Goal: Communication & Community: Answer question/provide support

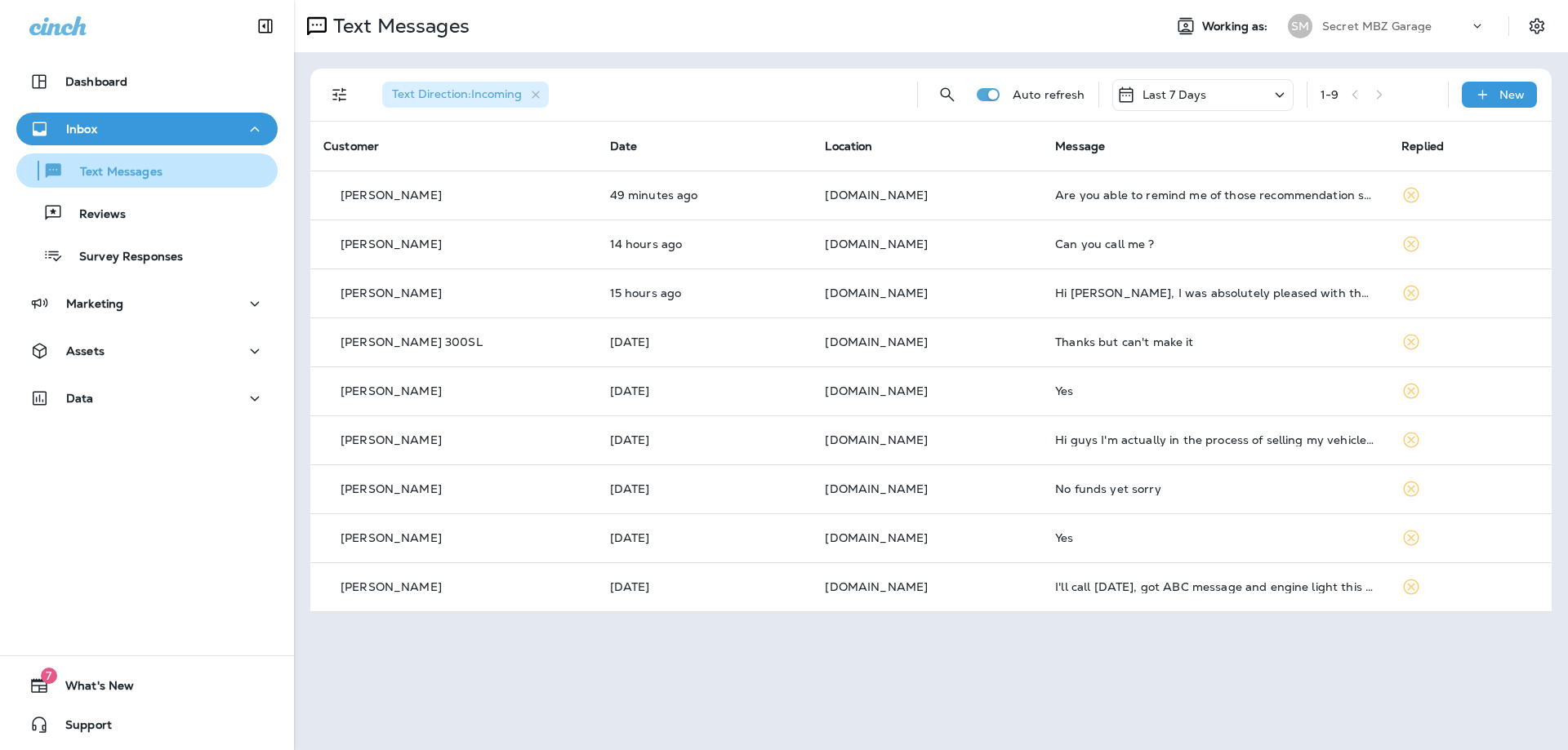
click at [146, 172] on p "Text Messages" at bounding box center [112, 173] width 99 height 15
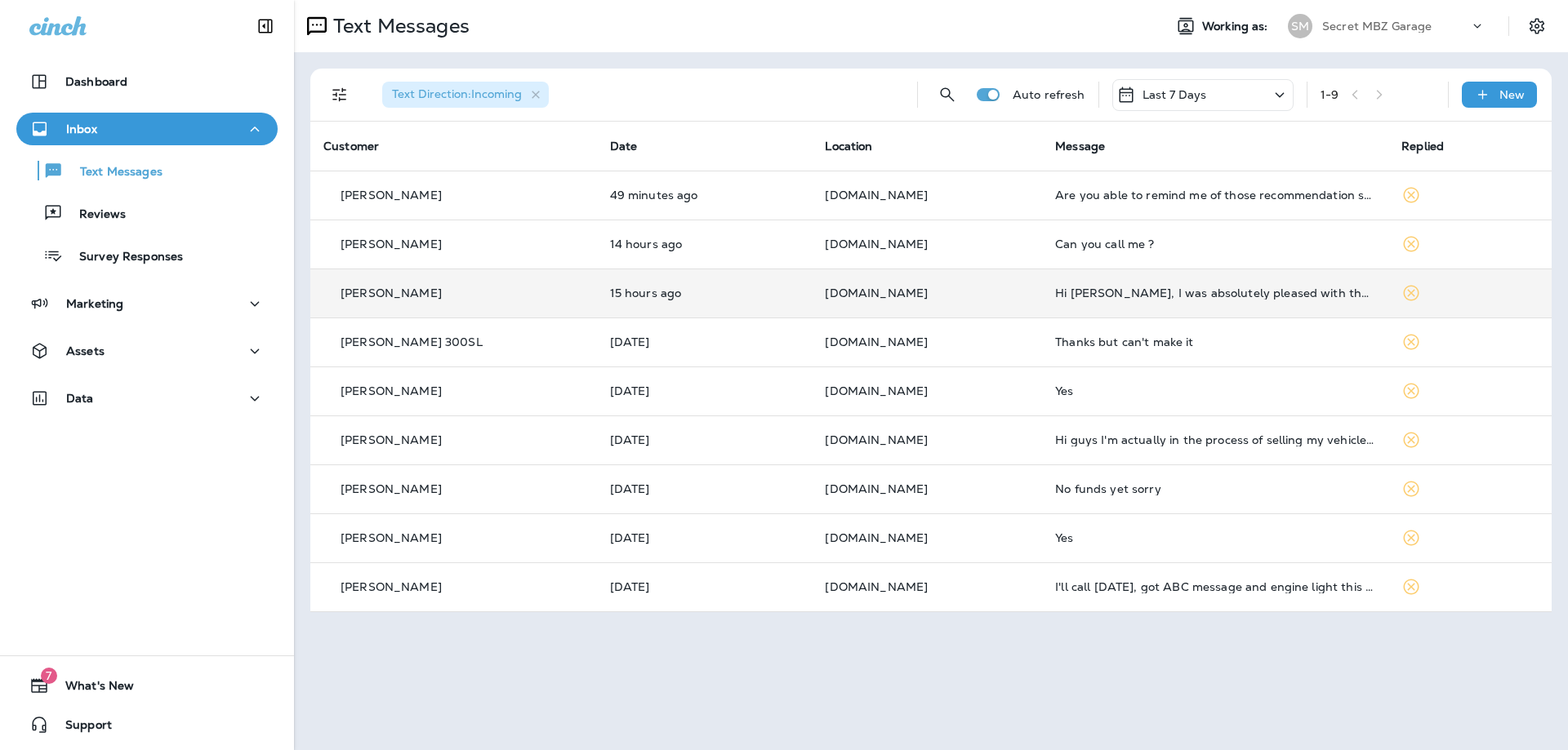
click at [466, 293] on div "[PERSON_NAME]" at bounding box center [454, 293] width 261 height 17
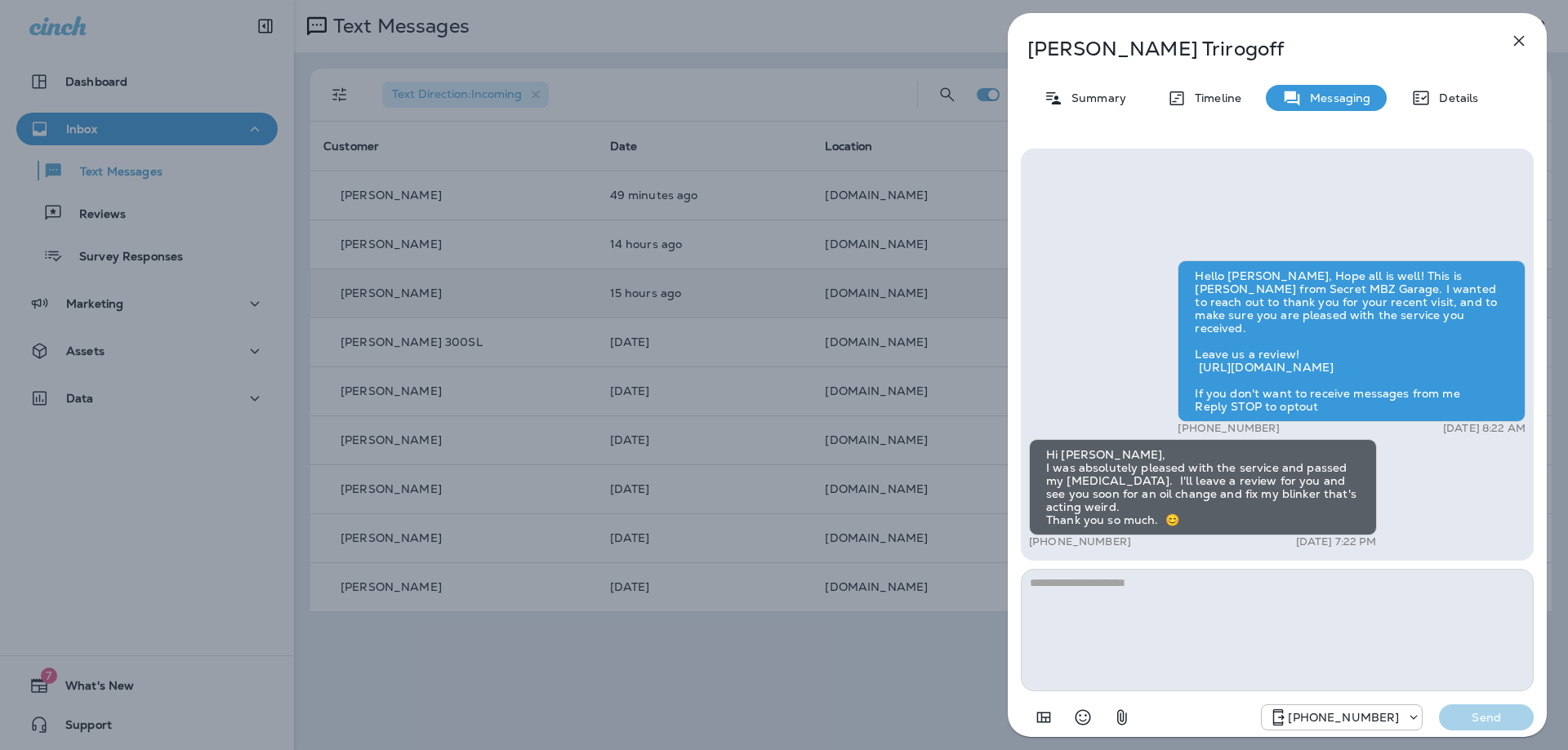
click at [1516, 35] on icon "button" at bounding box center [1519, 40] width 19 height 19
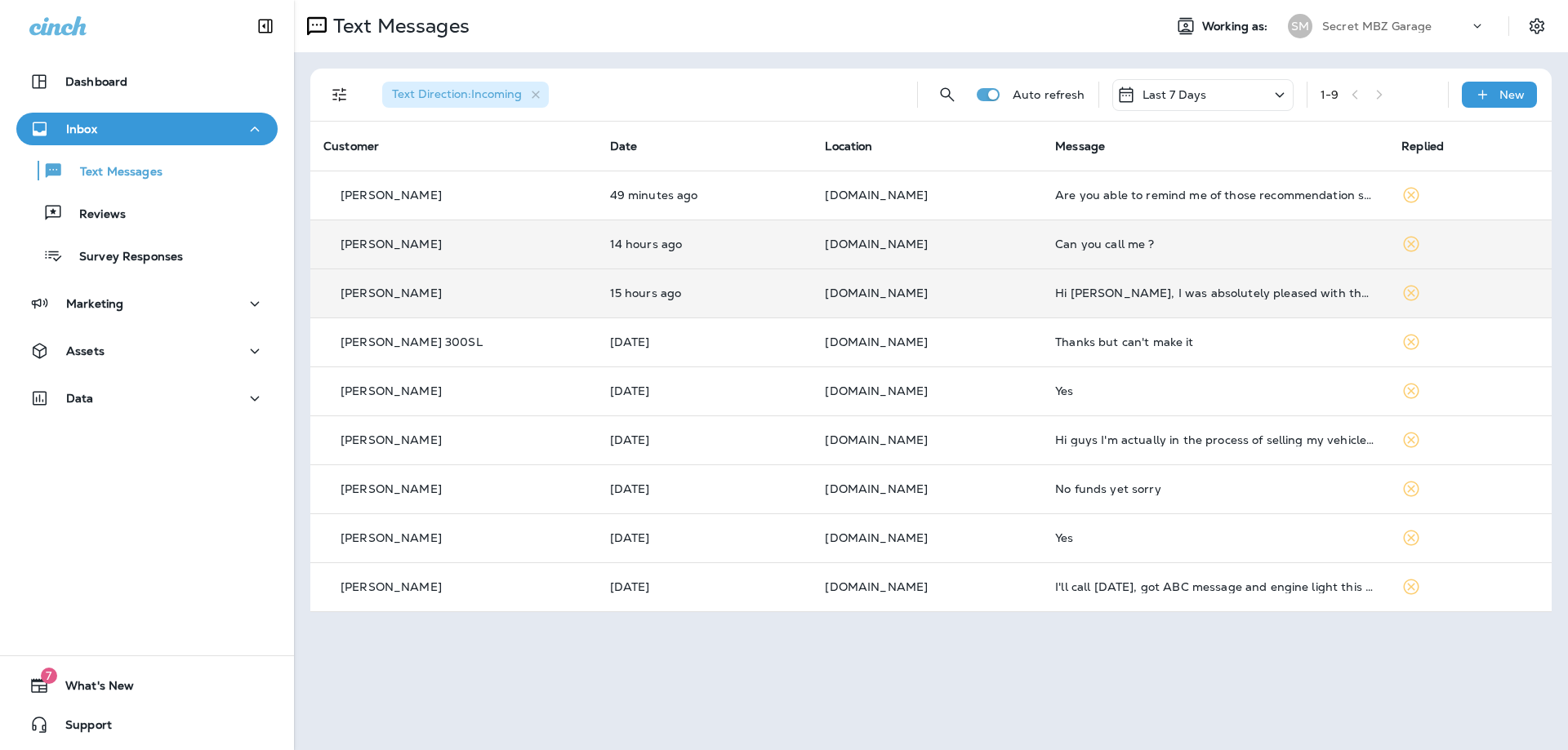
click at [532, 234] on td "[PERSON_NAME]" at bounding box center [453, 244] width 287 height 49
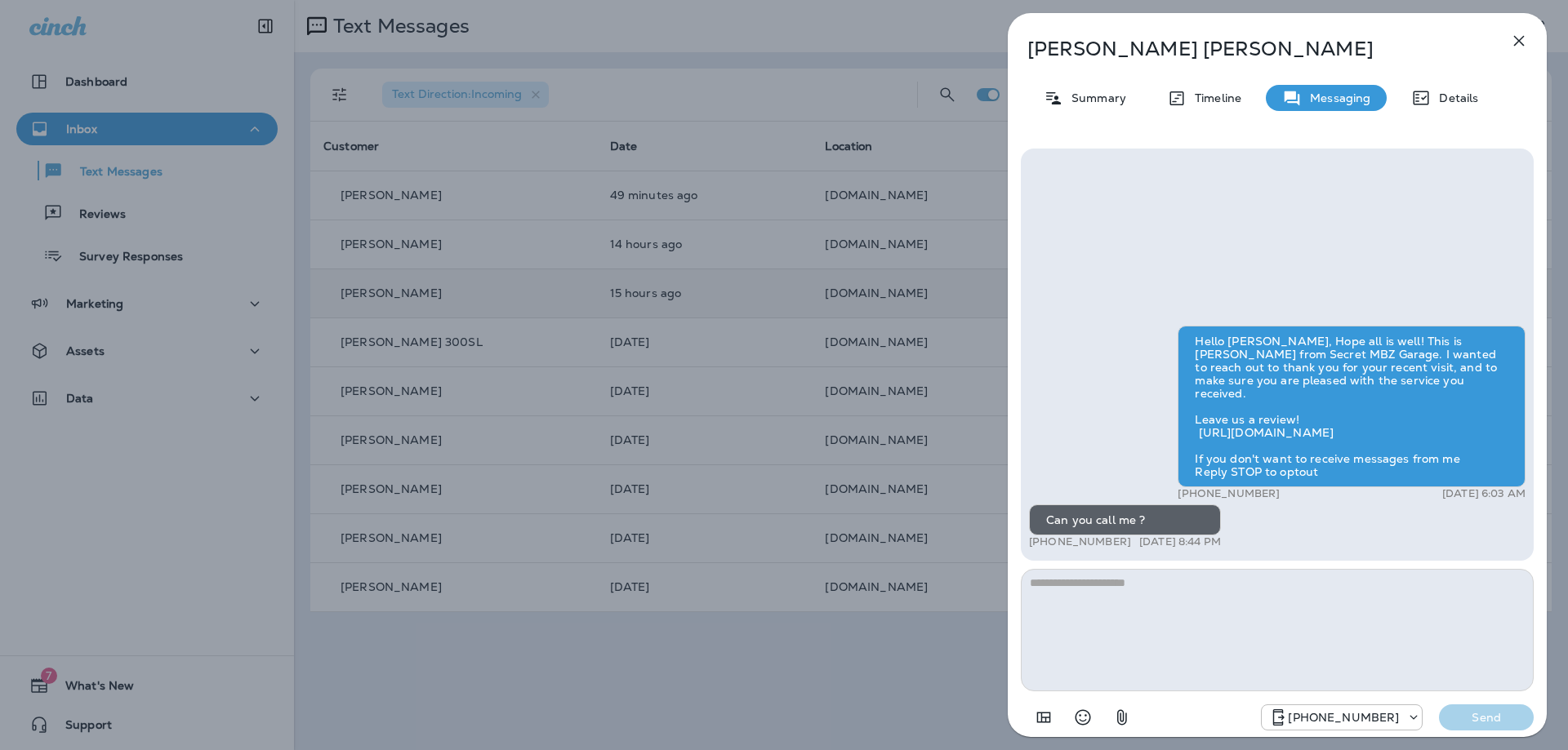
click at [1512, 41] on icon "button" at bounding box center [1519, 40] width 19 height 19
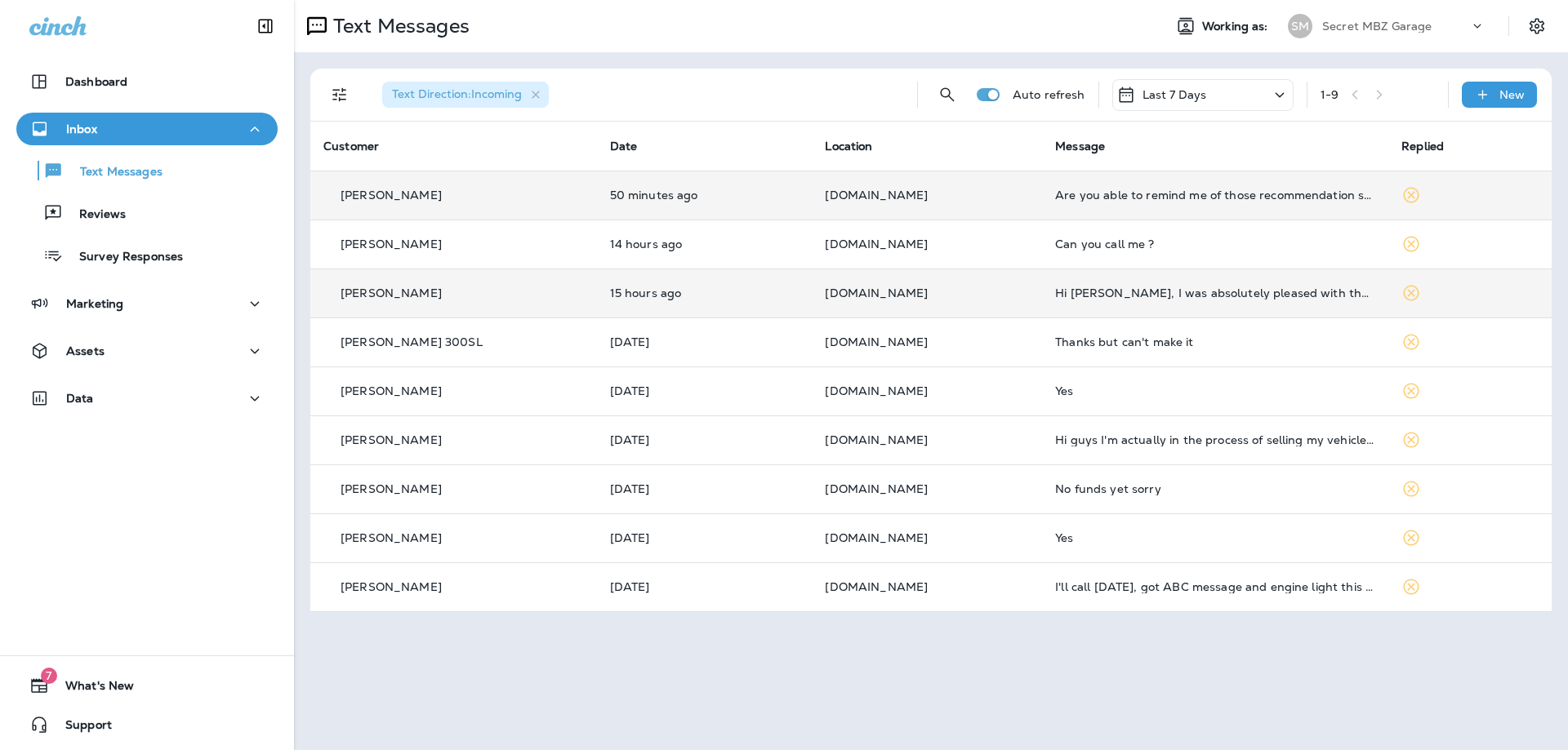
click at [475, 199] on div "[PERSON_NAME]" at bounding box center [454, 196] width 261 height 17
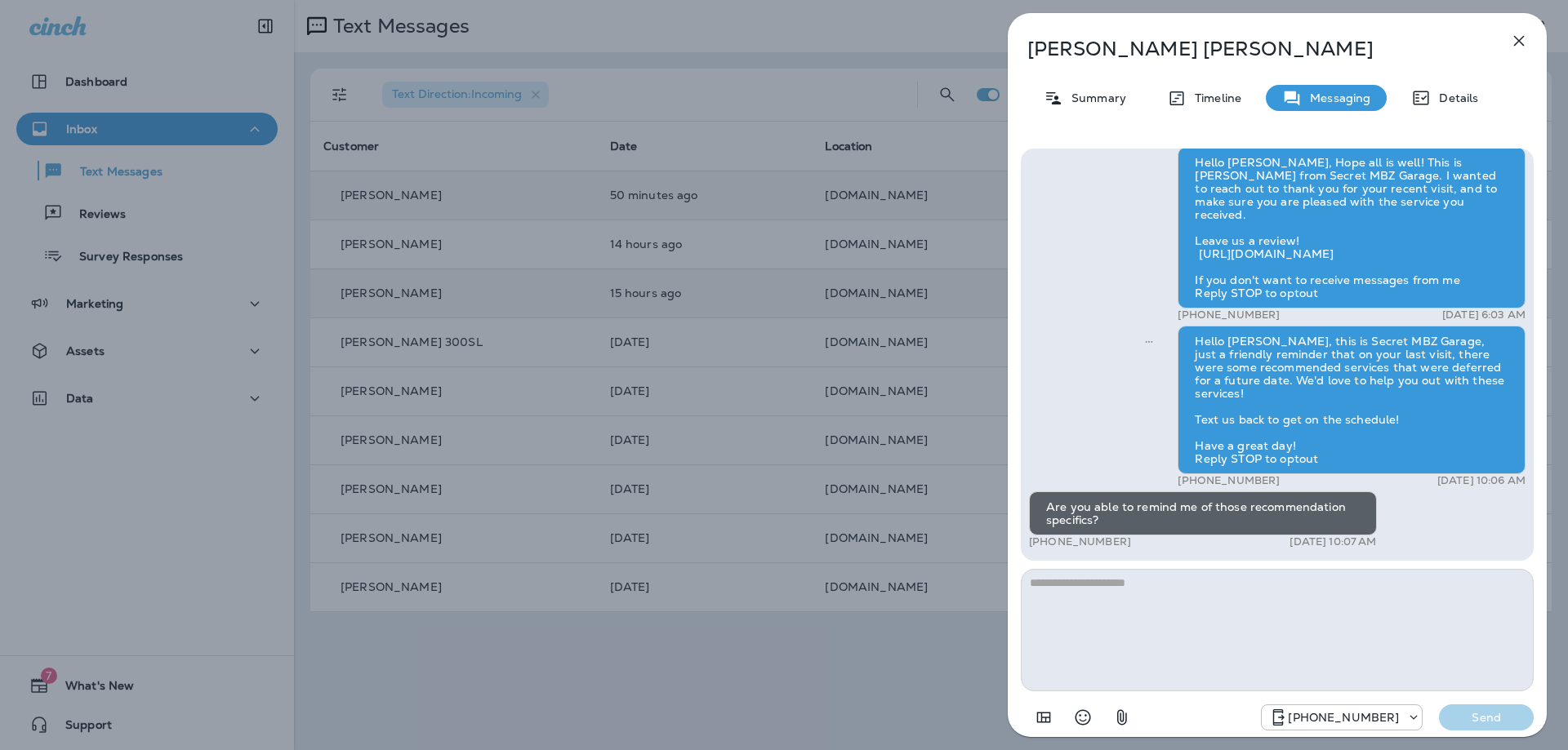
click at [1519, 35] on icon "button" at bounding box center [1519, 40] width 19 height 19
